Goal: Browse casually

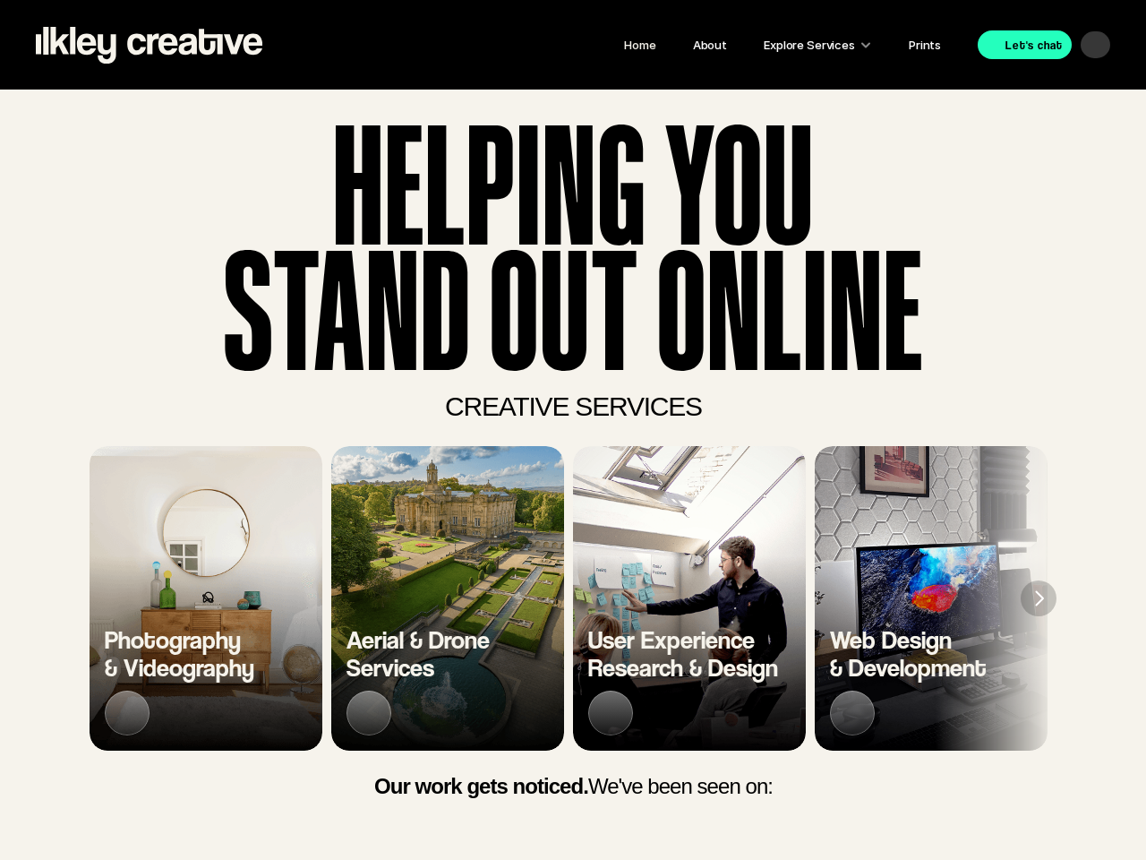
scroll to position [0, 7862]
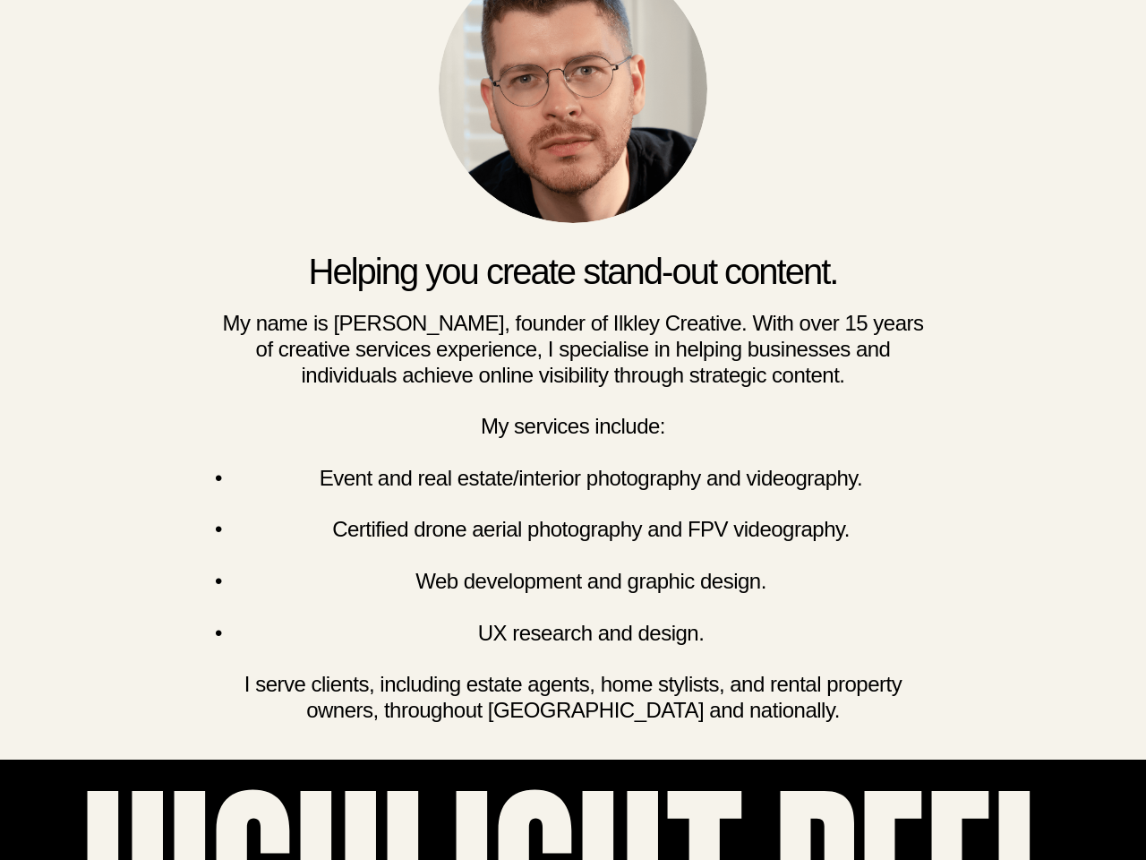
scroll to position [0, 5610]
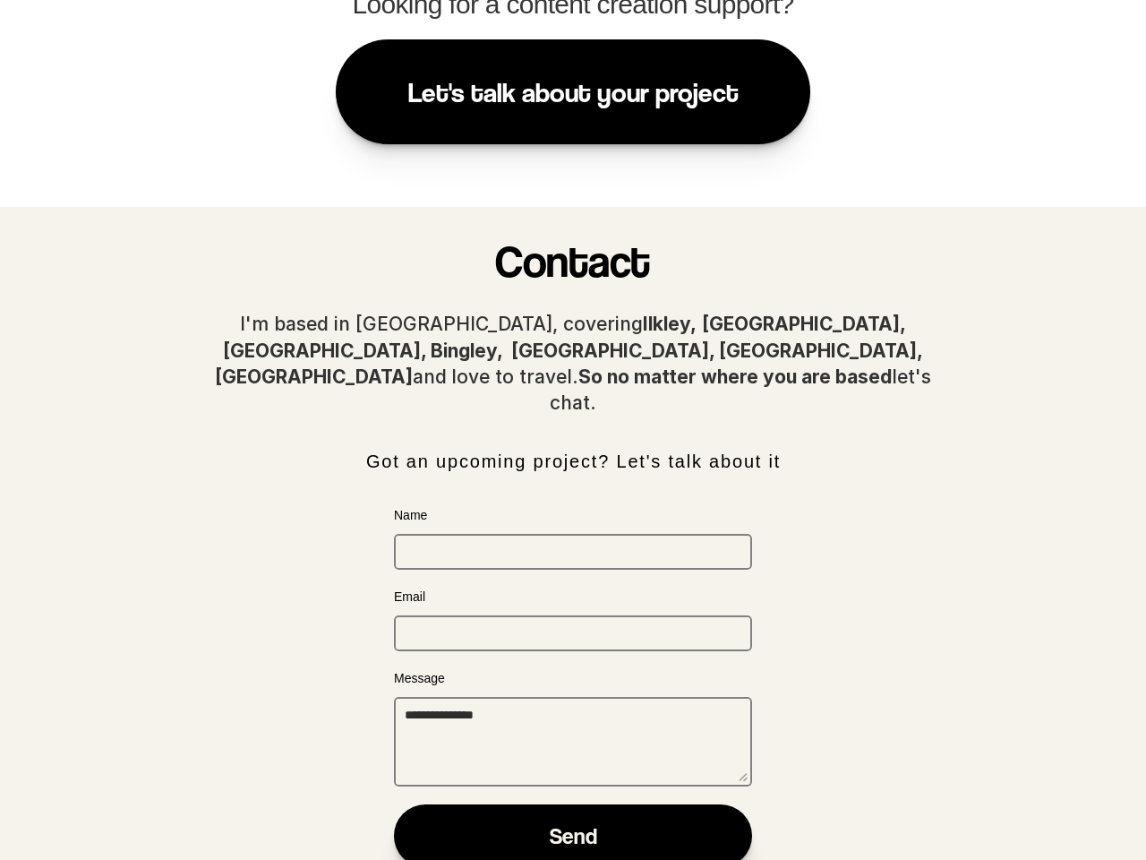
scroll to position [3118, 0]
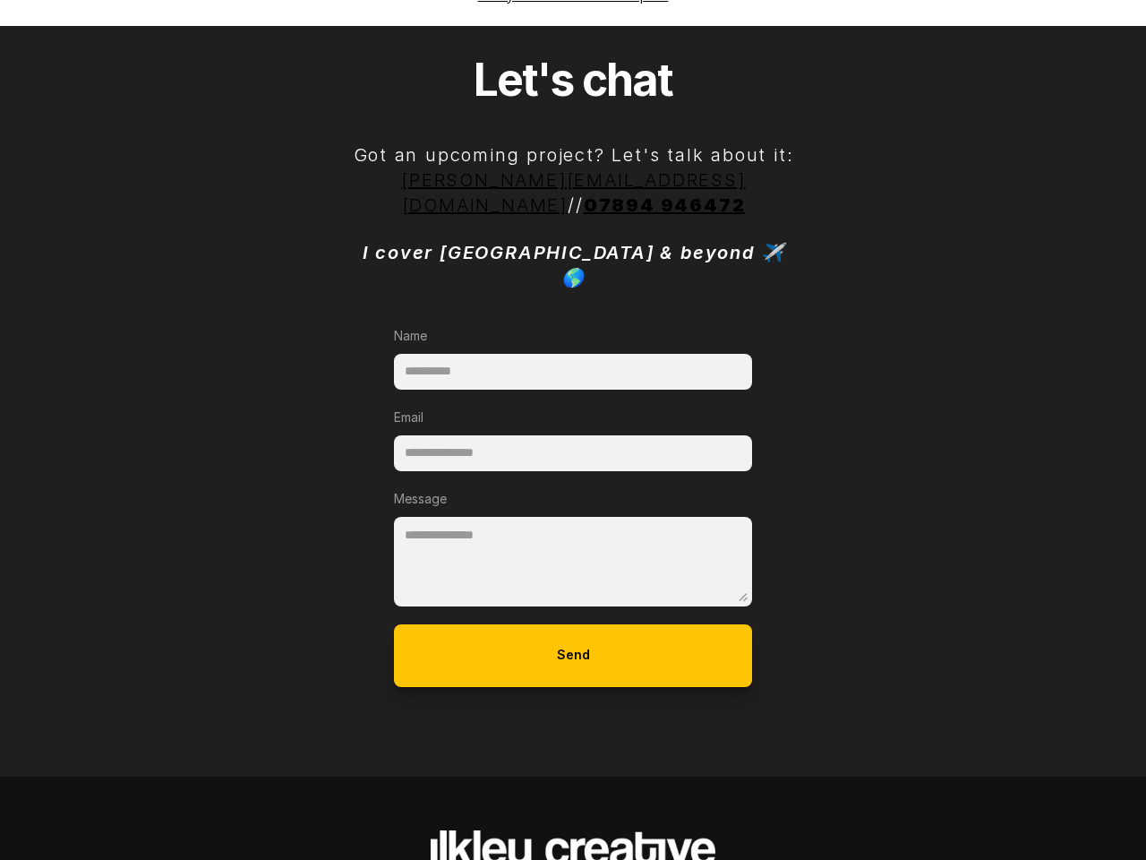
scroll to position [3653, 0]
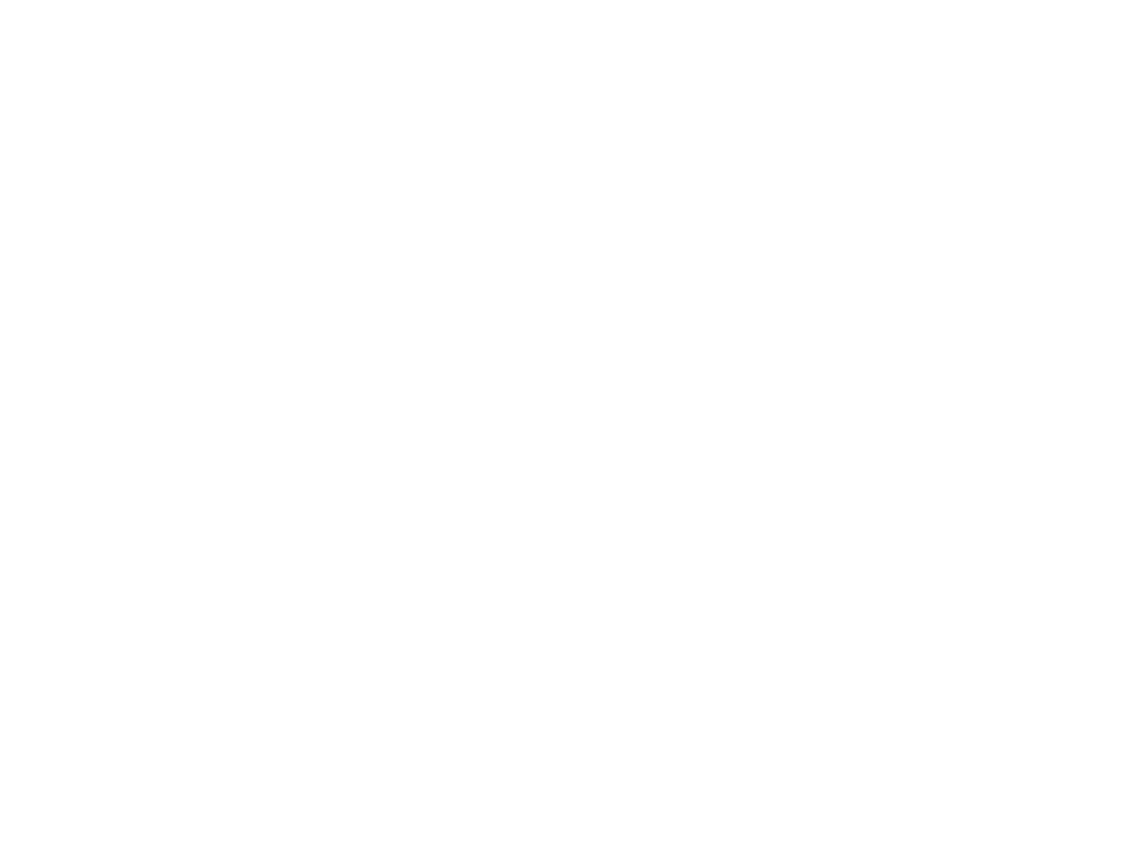
scroll to position [4477, 0]
